Goal: Task Accomplishment & Management: Complete application form

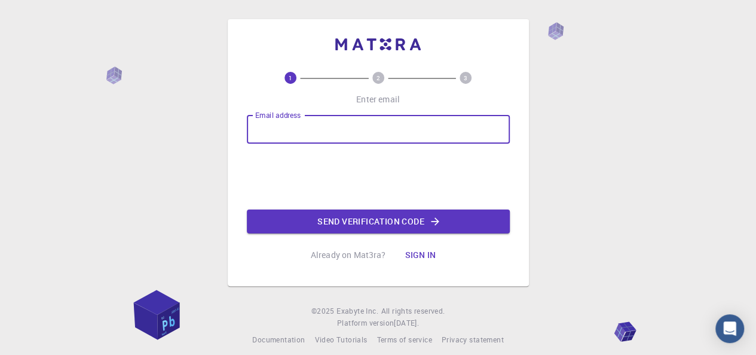
type input "[EMAIL_ADDRESS][DOMAIN_NAME]"
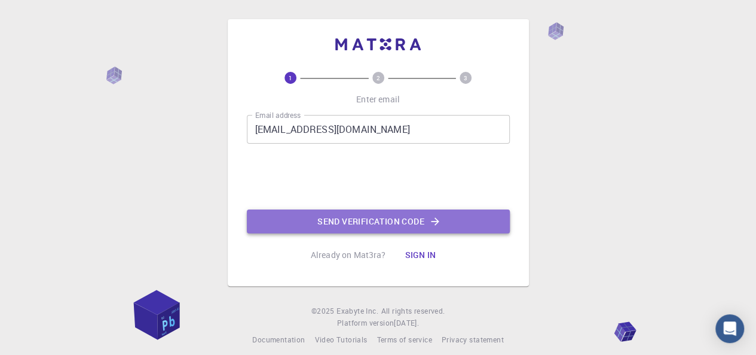
click at [374, 216] on button "Send verification code" at bounding box center [378, 221] width 263 height 24
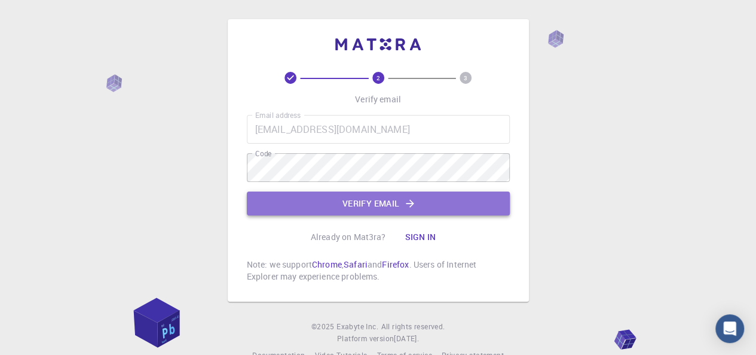
click at [340, 195] on button "Verify email" at bounding box center [378, 203] width 263 height 24
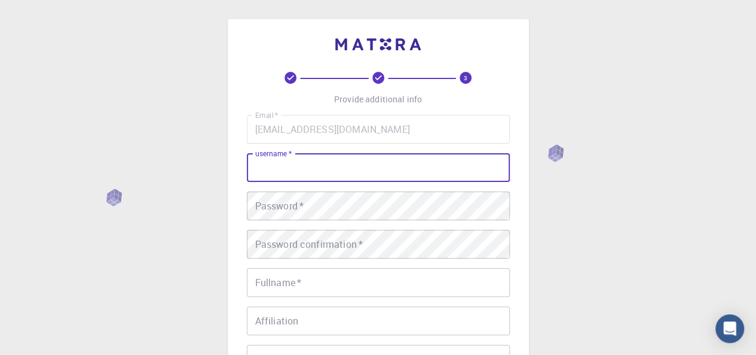
click at [331, 166] on input "username   *" at bounding box center [378, 167] width 263 height 29
type input "[EMAIL_ADDRESS][DOMAIN_NAME]"
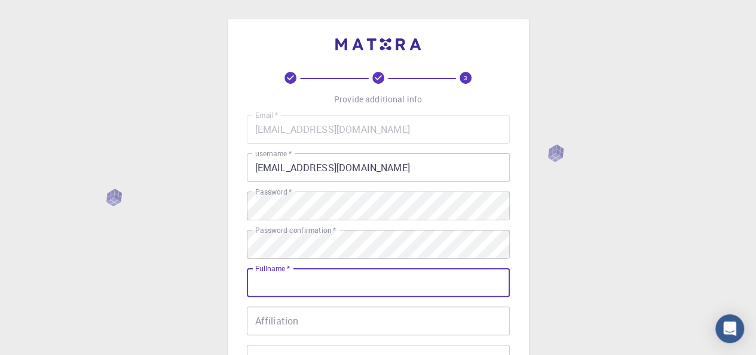
click at [334, 286] on input "Fullname   *" at bounding box center [378, 282] width 263 height 29
type input "[PERSON_NAME]"
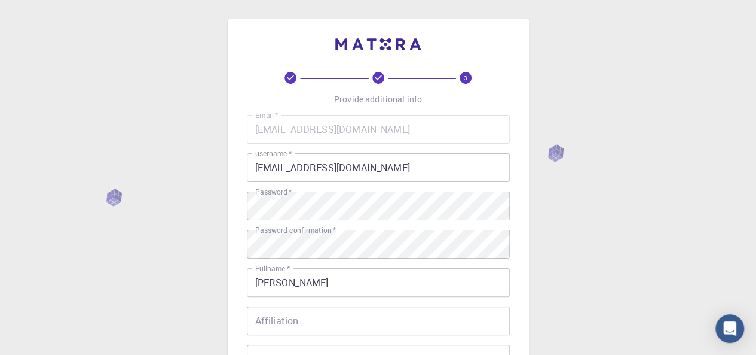
click at [544, 282] on div "3 Provide additional info Email   * [EMAIL_ADDRESS][DOMAIN_NAME] Email   * user…" at bounding box center [378, 304] width 756 height 609
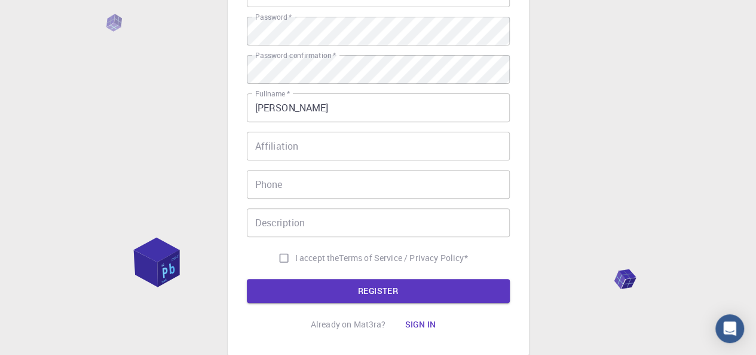
scroll to position [181, 0]
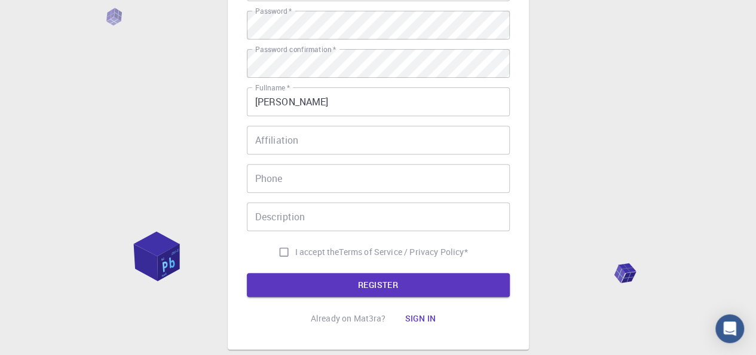
click at [342, 178] on input "Phone" at bounding box center [378, 178] width 263 height 29
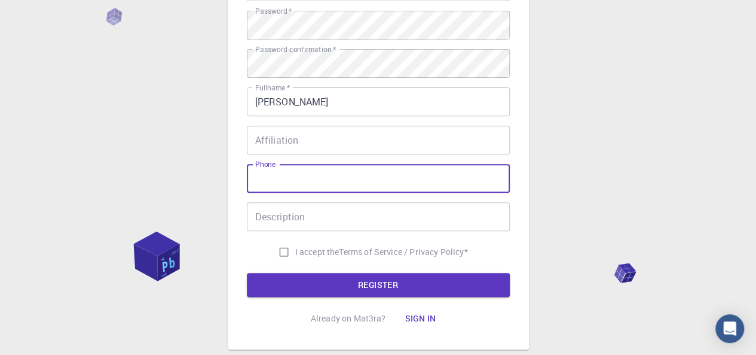
click at [284, 254] on input "I accept the Terms of Service / Privacy Policy *" at bounding box center [284, 251] width 23 height 23
checkbox input "true"
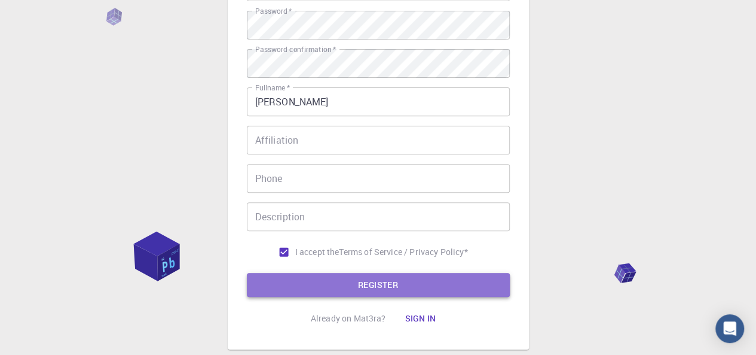
click at [374, 282] on button "REGISTER" at bounding box center [378, 285] width 263 height 24
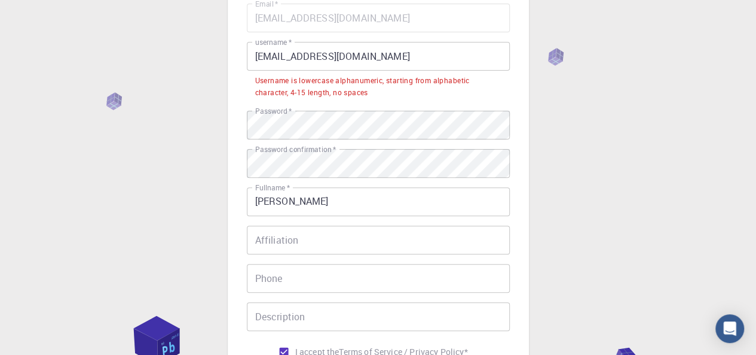
scroll to position [110, 0]
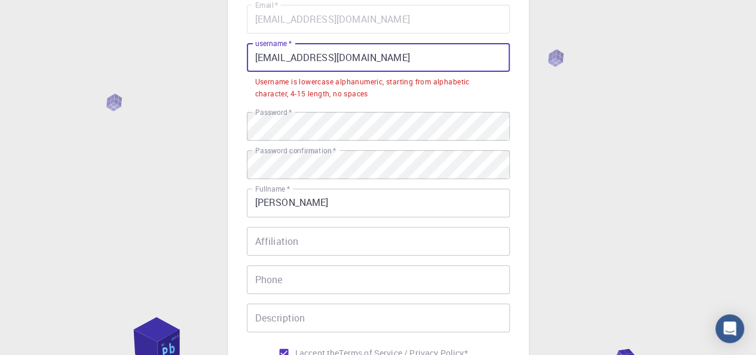
click at [387, 59] on input "[EMAIL_ADDRESS][DOMAIN_NAME]" at bounding box center [378, 57] width 263 height 29
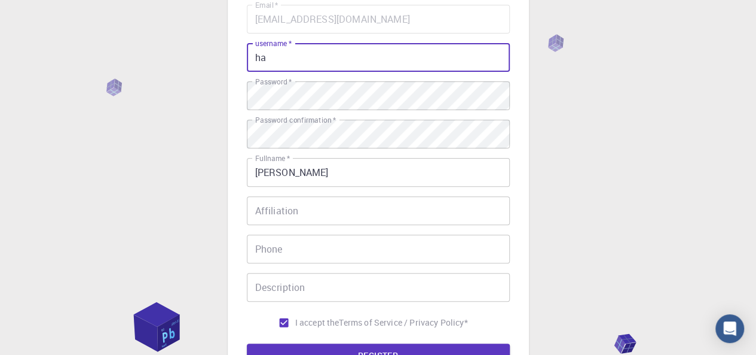
type input "h"
type input "K"
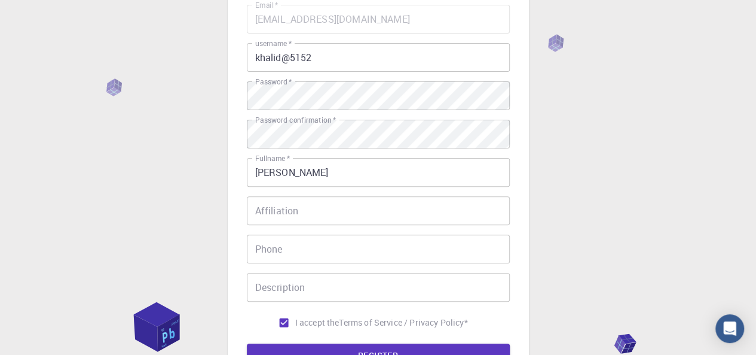
click at [656, 260] on div "3 Provide additional info Email   * [EMAIL_ADDRESS][DOMAIN_NAME] Email   * user…" at bounding box center [378, 194] width 756 height 609
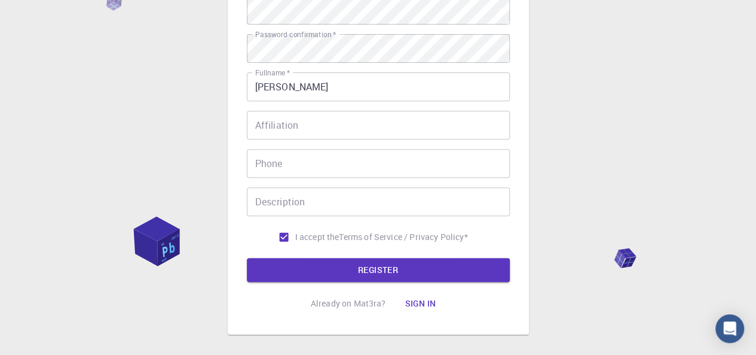
scroll to position [197, 0]
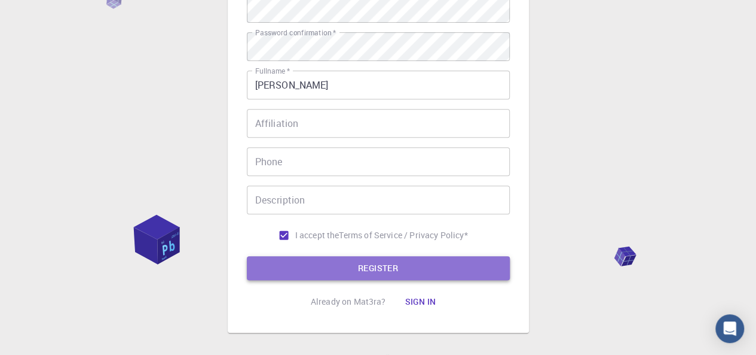
click at [395, 264] on button "REGISTER" at bounding box center [378, 268] width 263 height 24
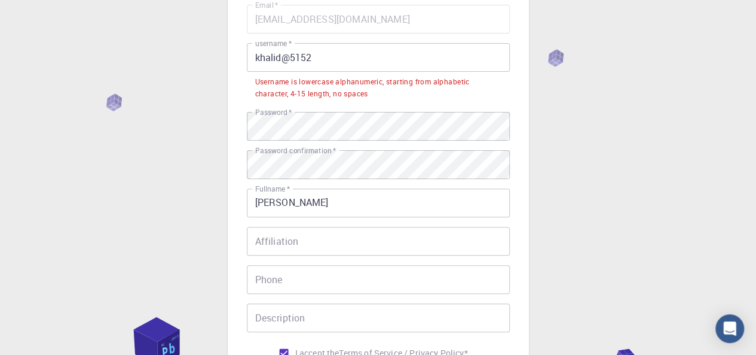
scroll to position [110, 0]
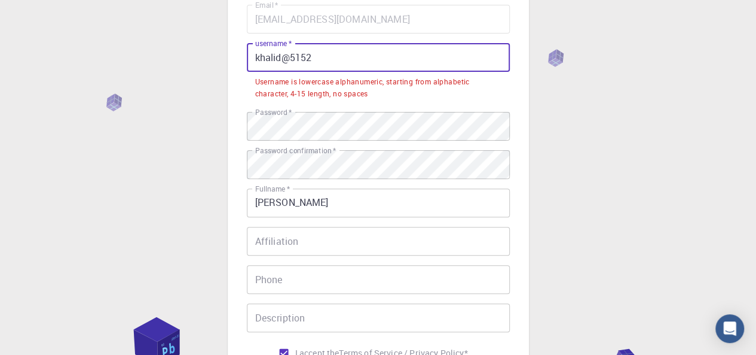
click at [289, 56] on input "khalid@5152" at bounding box center [378, 57] width 263 height 29
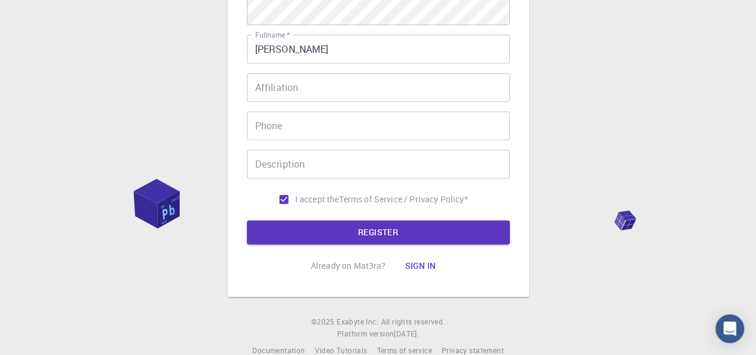
scroll to position [255, 0]
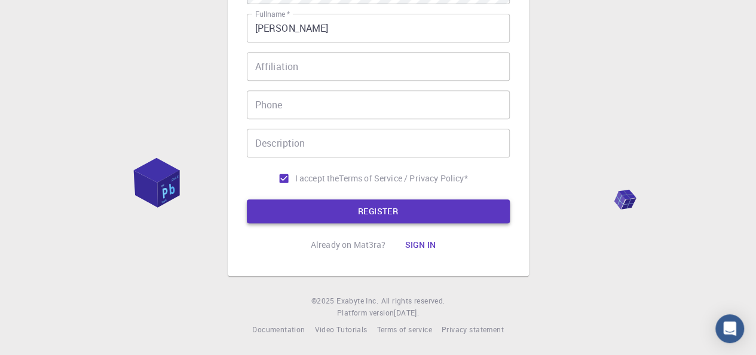
type input "khalid5152"
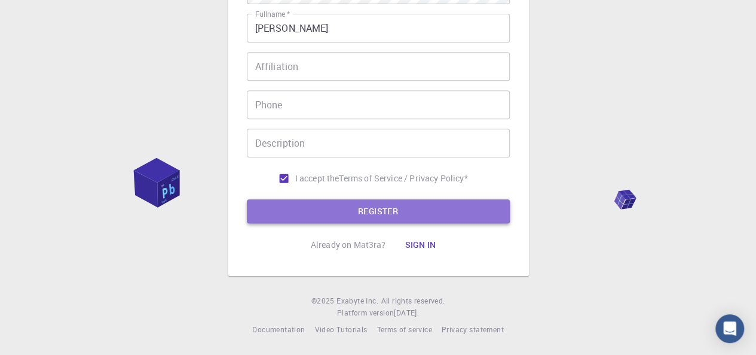
click at [360, 211] on button "REGISTER" at bounding box center [378, 211] width 263 height 24
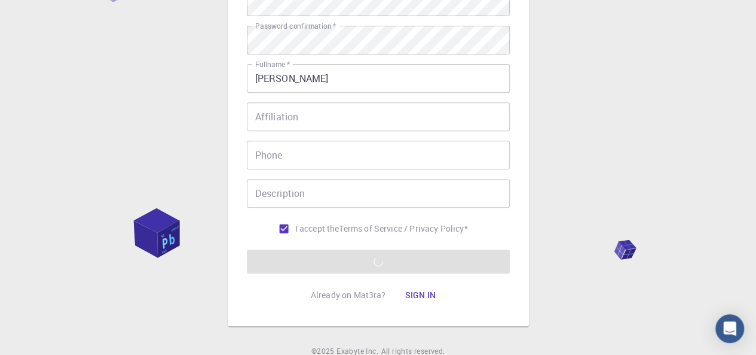
scroll to position [209, 0]
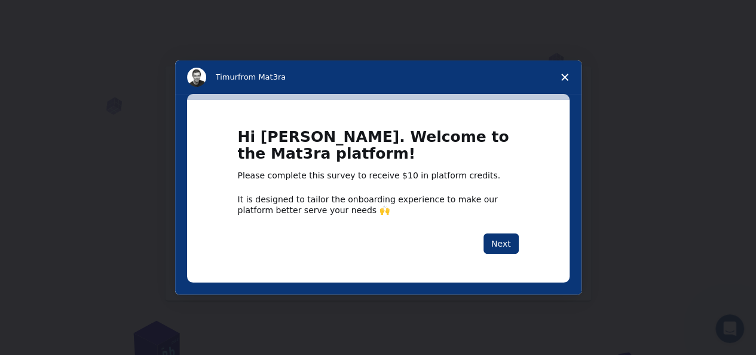
click at [564, 74] on icon "Close survey" at bounding box center [564, 77] width 7 height 7
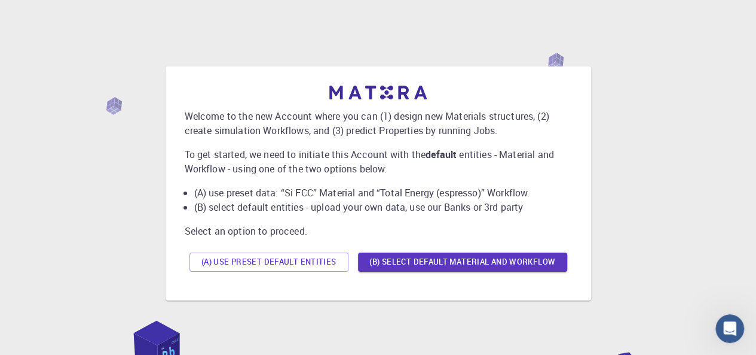
click at [707, 66] on div "Welcome to the new Account where you can (1) design new Materials structures, (…" at bounding box center [378, 182] width 728 height 299
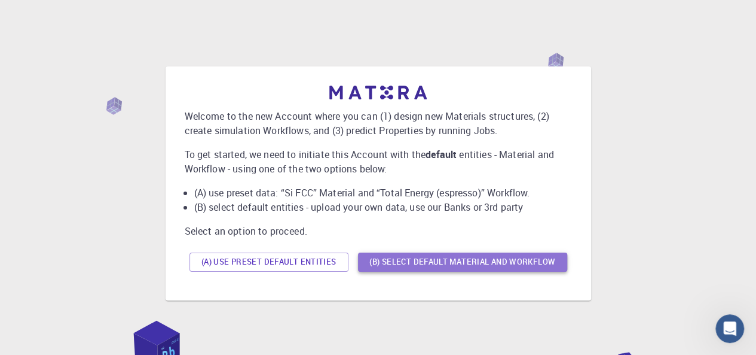
click at [452, 260] on button "(B) Select default material and workflow" at bounding box center [462, 261] width 209 height 19
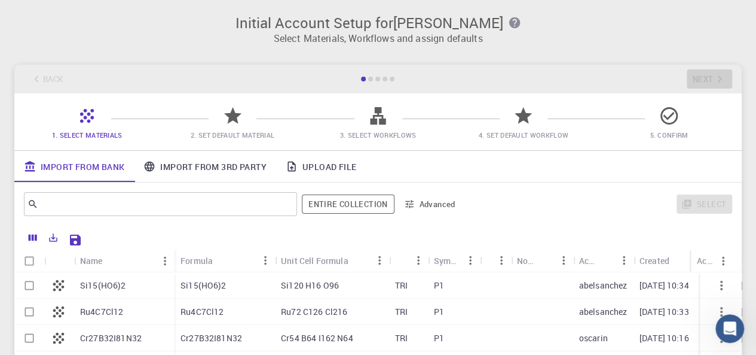
click at [200, 288] on p "Si15(HO6)2" at bounding box center [204, 285] width 46 height 12
checkbox input "true"
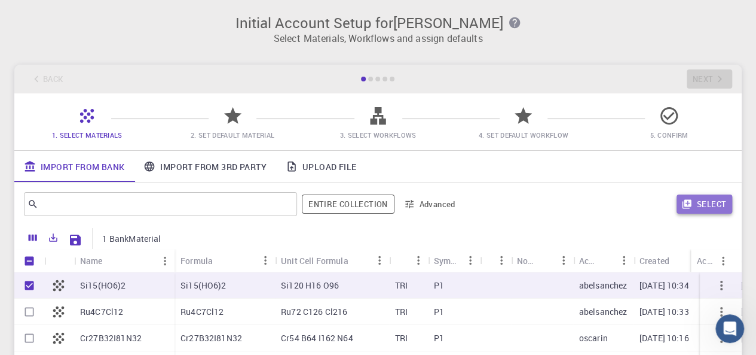
click at [709, 195] on button "Select" at bounding box center [705, 203] width 56 height 19
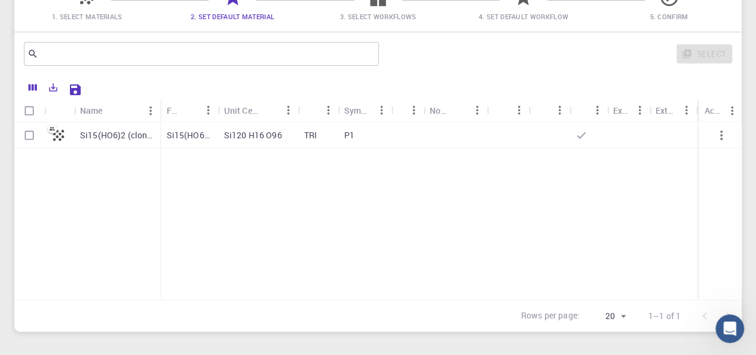
scroll to position [190, 0]
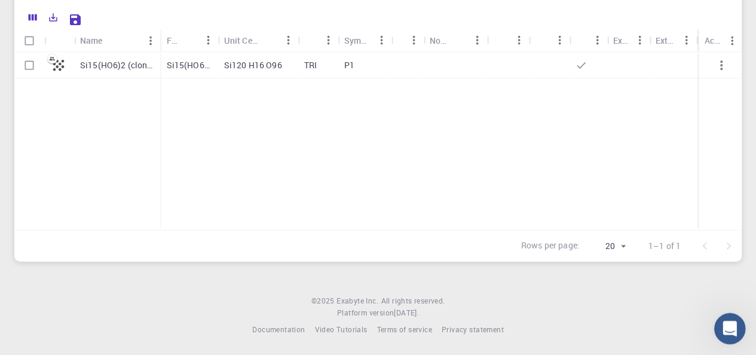
click at [728, 326] on icon "Open Intercom Messenger" at bounding box center [729, 327] width 20 height 20
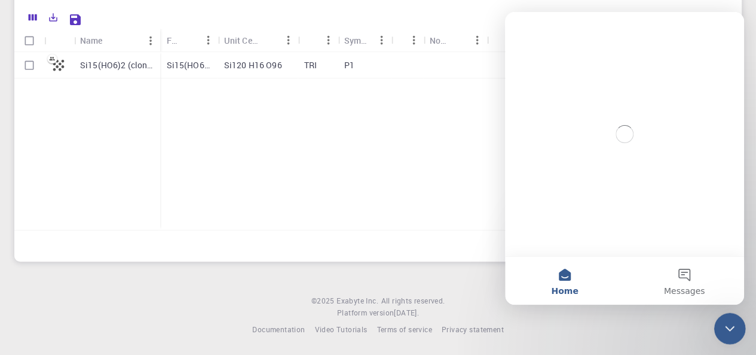
scroll to position [0, 0]
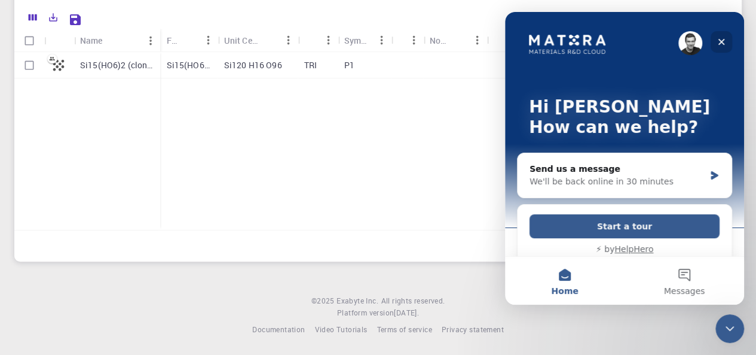
click at [726, 37] on icon "Close" at bounding box center [722, 42] width 10 height 10
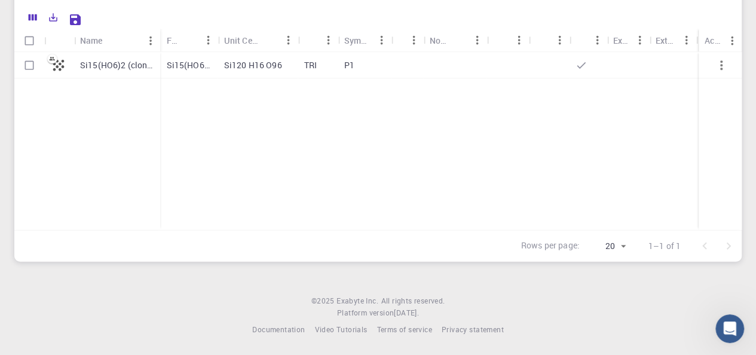
click at [721, 63] on icon "button" at bounding box center [721, 65] width 2 height 10
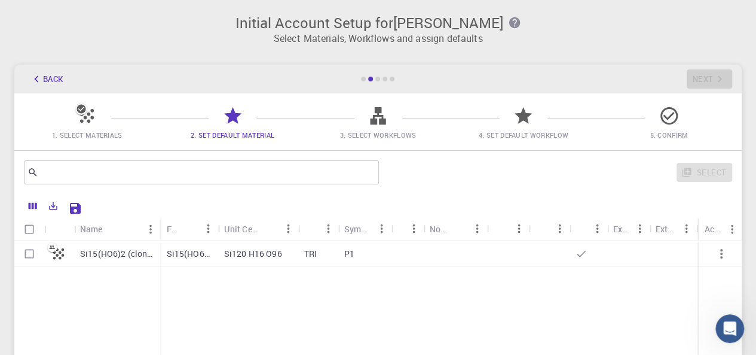
click at [667, 134] on span "5. Confirm" at bounding box center [669, 134] width 38 height 9
click at [527, 117] on icon at bounding box center [523, 115] width 17 height 17
click at [532, 133] on span "4. Set Default Workflow" at bounding box center [524, 134] width 90 height 9
click at [386, 135] on span "3. Select Workflows" at bounding box center [378, 134] width 77 height 9
click at [37, 79] on icon "button" at bounding box center [36, 78] width 13 height 13
